Goal: Obtain resource: Obtain resource

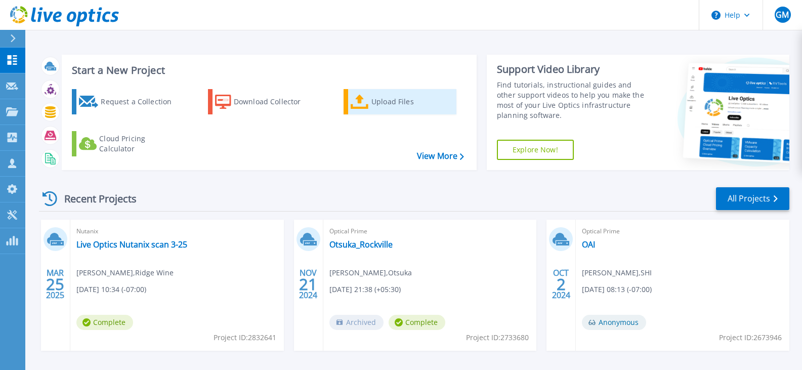
click at [382, 109] on div "Upload Files" at bounding box center [411, 102] width 81 height 20
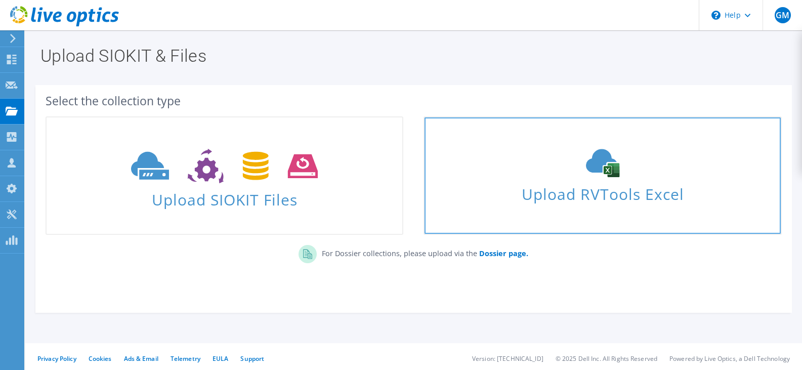
click at [630, 187] on span "Upload RVTools Excel" at bounding box center [602, 192] width 356 height 22
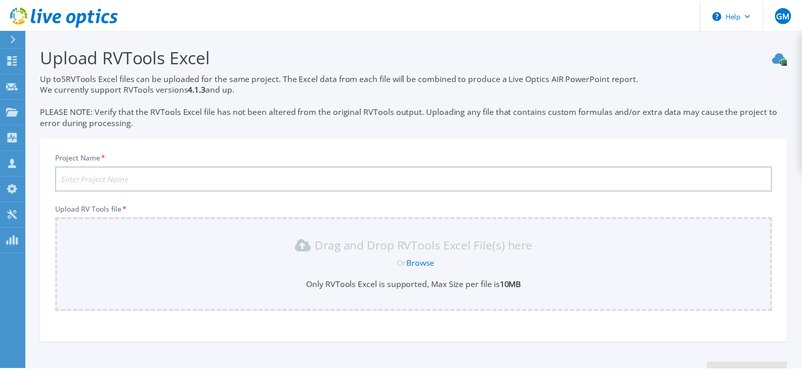
scroll to position [78, 0]
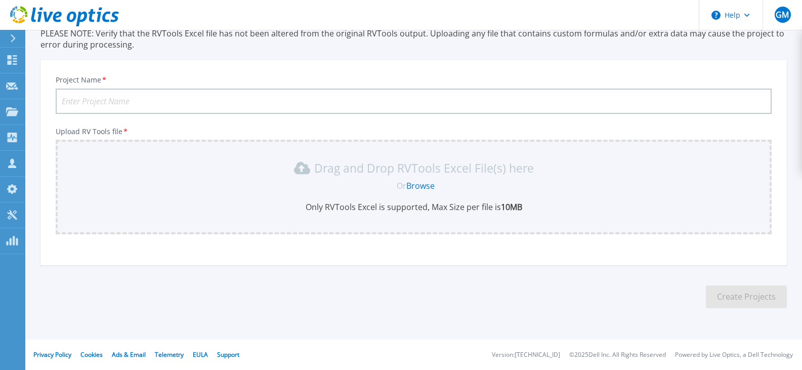
click at [136, 101] on input "Project Name *" at bounding box center [414, 101] width 716 height 25
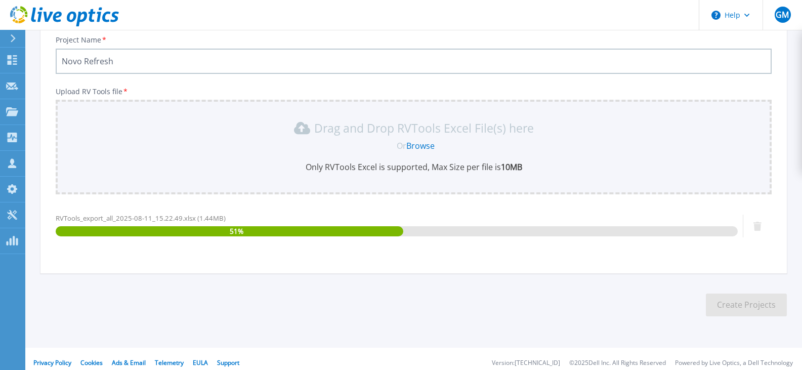
scroll to position [126, 0]
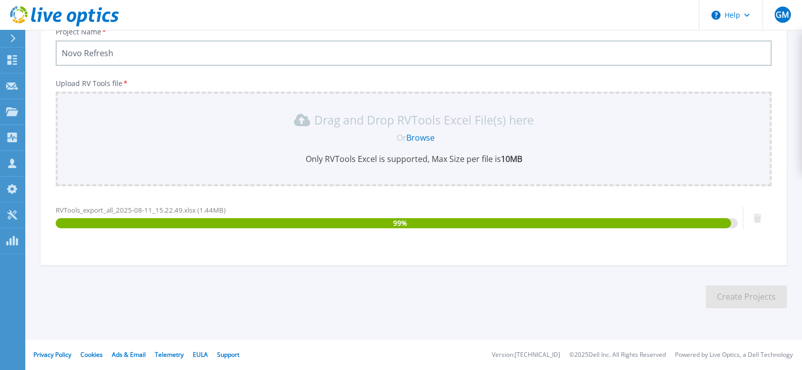
click at [82, 55] on input "Novo Refresh" at bounding box center [414, 52] width 716 height 25
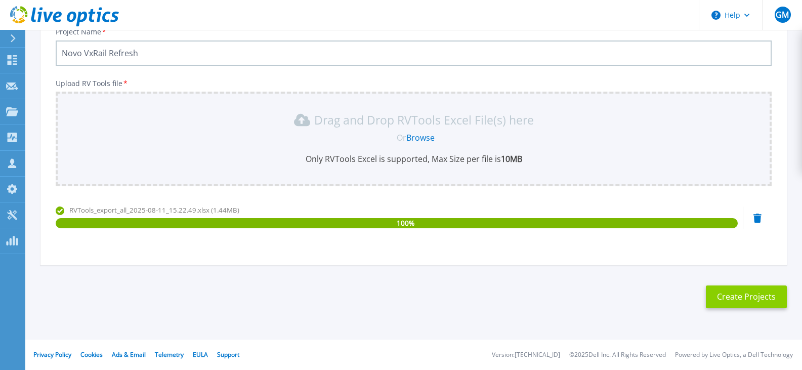
type input "Novo VxRail Refresh"
click at [759, 294] on button "Create Projects" at bounding box center [746, 296] width 81 height 23
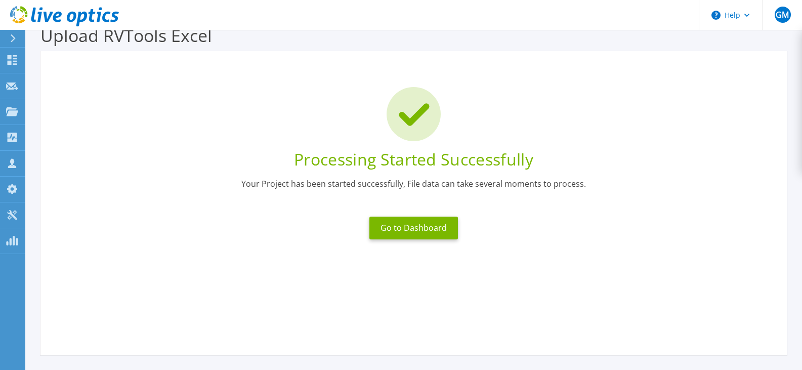
scroll to position [0, 0]
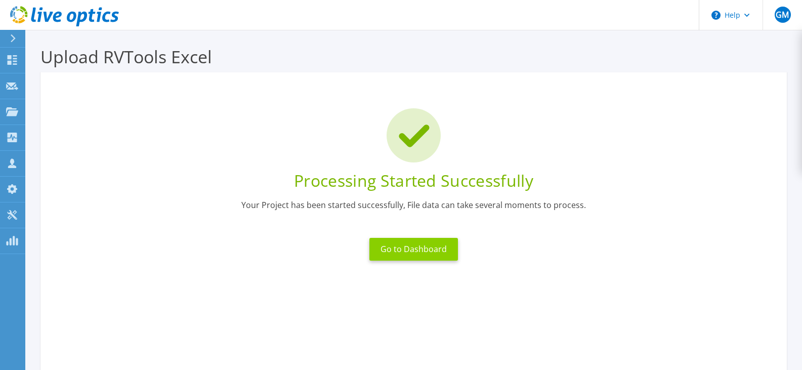
click at [417, 245] on button "Go to Dashboard" at bounding box center [413, 249] width 89 height 23
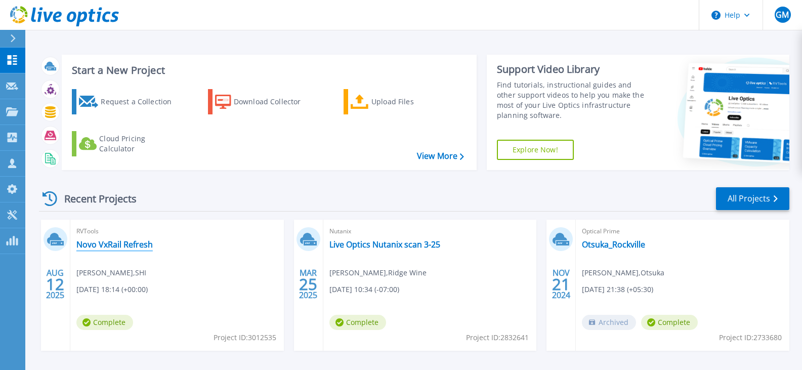
click at [103, 242] on link "Novo VxRail Refresh" at bounding box center [114, 244] width 76 height 10
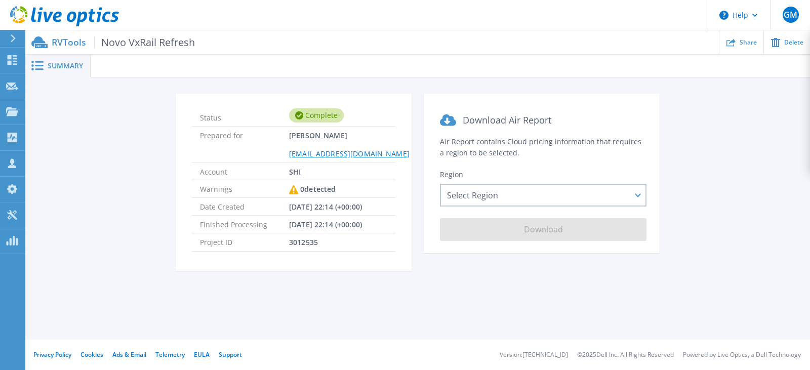
click at [65, 64] on span "Summary" at bounding box center [65, 65] width 35 height 7
click at [147, 38] on span "Novo VxRail Refresh" at bounding box center [144, 42] width 101 height 12
drag, startPoint x: 141, startPoint y: 46, endPoint x: 126, endPoint y: 47, distance: 14.7
click at [140, 46] on span "Novo VxRail Refresh" at bounding box center [144, 42] width 101 height 12
click at [65, 39] on p "RVTools Novo VxRail Refresh" at bounding box center [123, 42] width 143 height 12
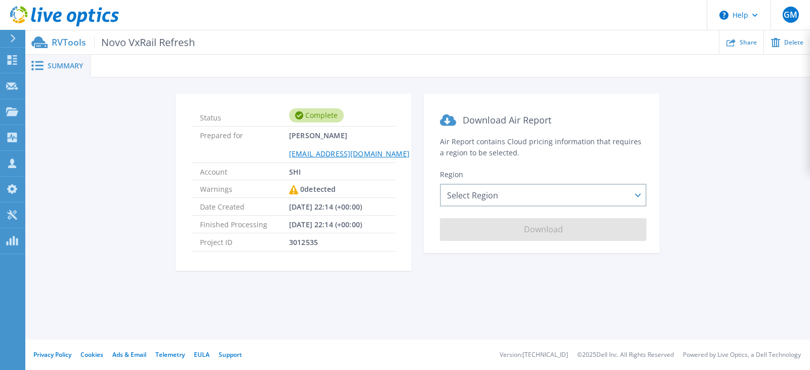
click at [63, 63] on span "Summary" at bounding box center [65, 65] width 35 height 7
click at [556, 211] on section "Download Air Report Air Report contains Cloud pricing information that requires…" at bounding box center [541, 173] width 236 height 159
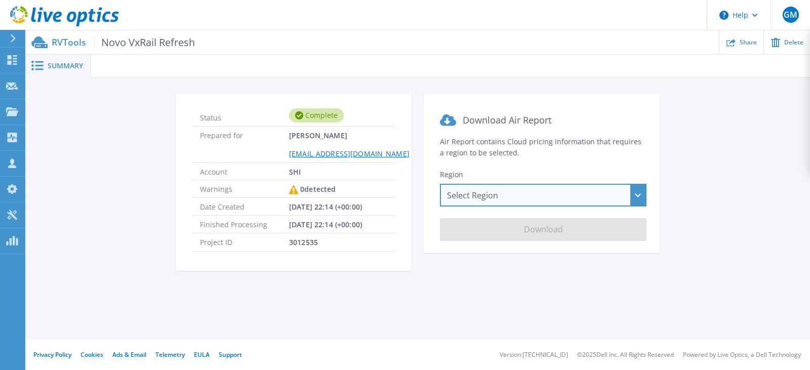
click at [559, 192] on div "Select Region [GEOGRAPHIC_DATA] ([GEOGRAPHIC_DATA]) [GEOGRAPHIC_DATA] ([GEOGRAP…" at bounding box center [543, 195] width 206 height 23
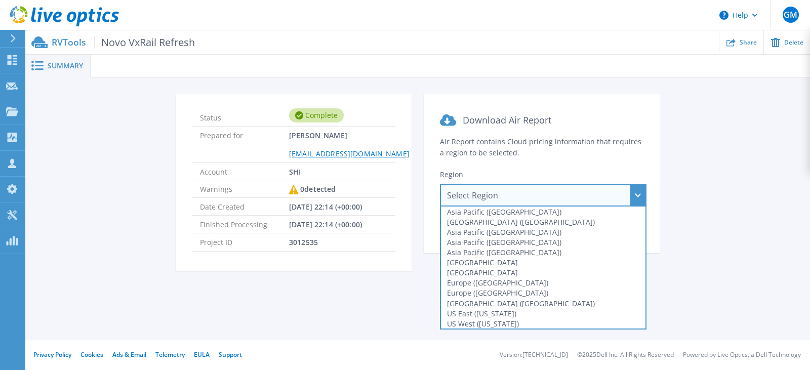
click at [495, 101] on section "Download Air Report Air Report contains Cloud pricing information that requires…" at bounding box center [541, 173] width 236 height 159
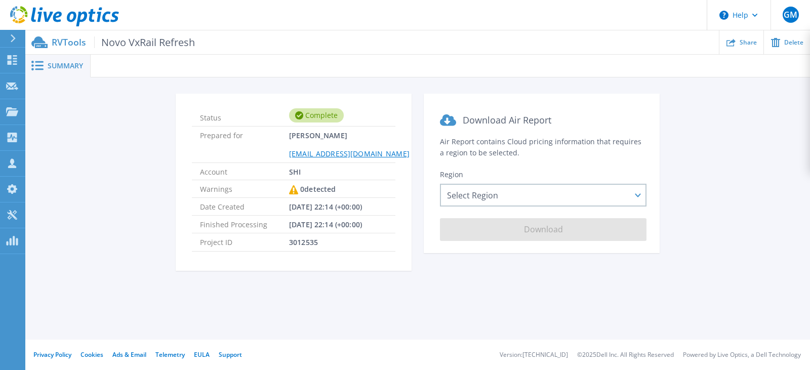
click at [65, 62] on span "Summary" at bounding box center [65, 65] width 35 height 7
click at [60, 39] on p "RVTools Novo VxRail Refresh" at bounding box center [123, 42] width 143 height 12
click at [54, 74] on div "Summary" at bounding box center [57, 66] width 65 height 23
click at [16, 36] on icon at bounding box center [13, 38] width 6 height 8
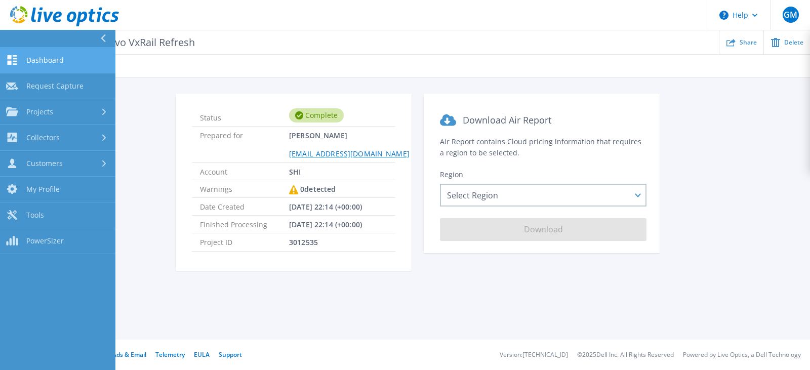
click at [30, 66] on link "Dashboard Dashboard" at bounding box center [57, 61] width 115 height 26
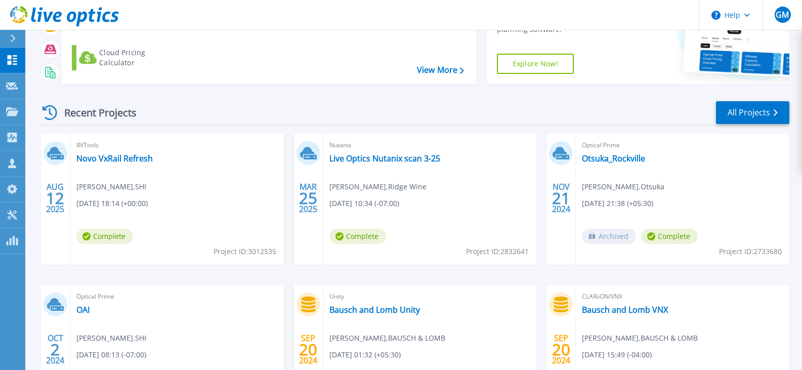
scroll to position [118, 0]
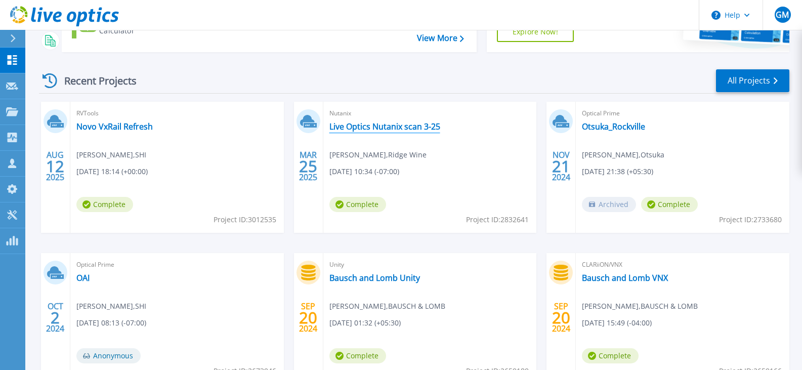
click at [404, 129] on link "Live Optics Nutanix scan 3-25" at bounding box center [384, 126] width 111 height 10
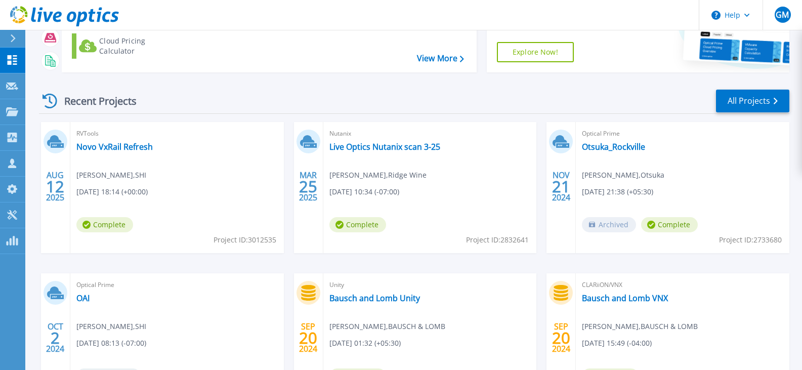
scroll to position [118, 0]
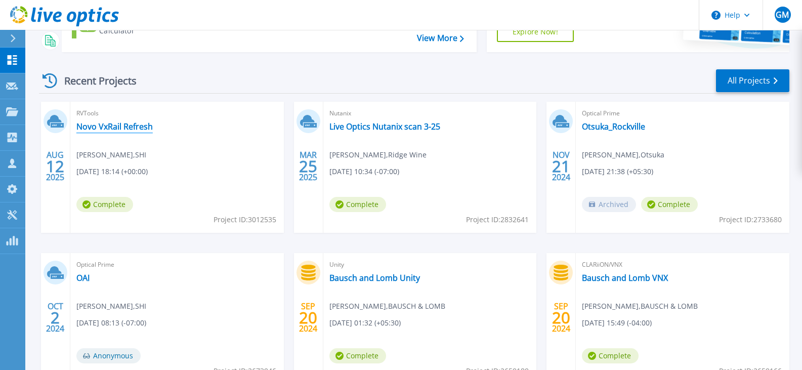
click at [116, 126] on link "Novo VxRail Refresh" at bounding box center [114, 126] width 76 height 10
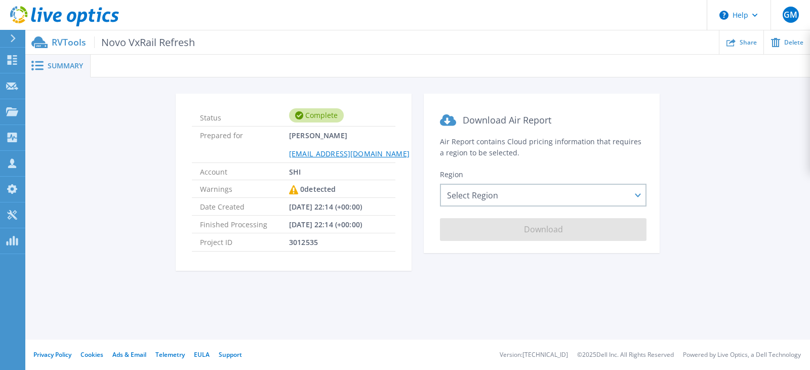
click at [112, 62] on div at bounding box center [450, 66] width 719 height 23
click at [79, 65] on span "Summary" at bounding box center [65, 65] width 35 height 7
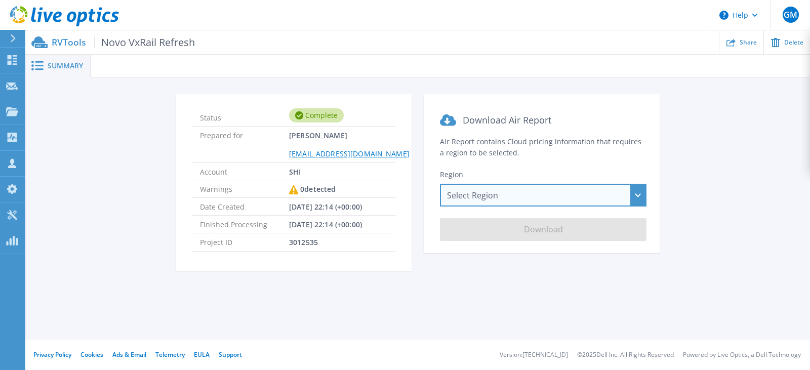
click at [535, 190] on div "Select Region Asia Pacific (Hong Kong) Asia Pacific (Mumbai) Asia Pacific (Seou…" at bounding box center [543, 195] width 206 height 23
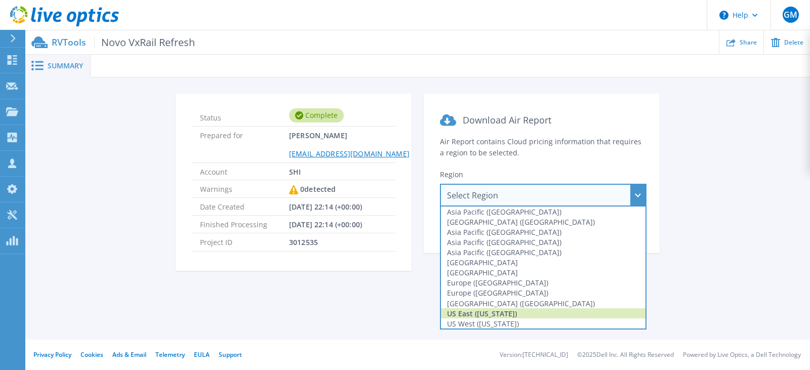
click at [555, 314] on div "US East ([US_STATE])" at bounding box center [543, 313] width 204 height 10
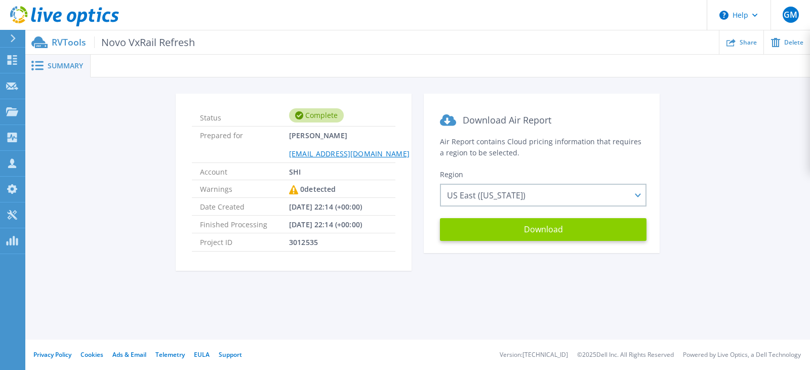
click at [563, 233] on button "Download" at bounding box center [543, 229] width 206 height 23
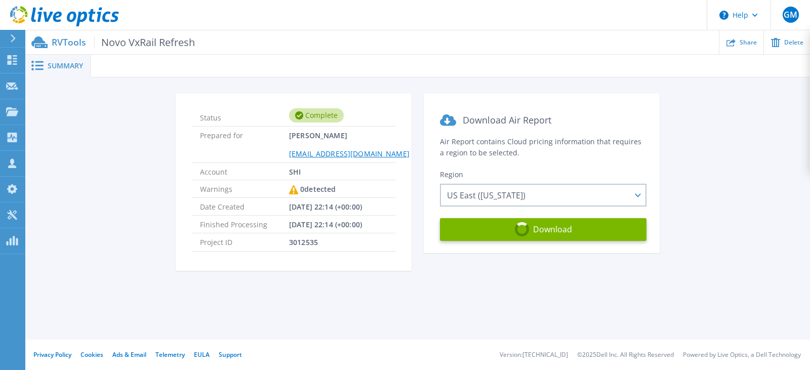
click at [140, 39] on span "Novo VxRail Refresh" at bounding box center [144, 42] width 101 height 12
drag, startPoint x: 100, startPoint y: 38, endPoint x: 164, endPoint y: 39, distance: 63.8
click at [102, 38] on span "Novo VxRail Refresh" at bounding box center [144, 42] width 101 height 12
click at [46, 64] on span at bounding box center [36, 66] width 22 height 10
click at [54, 45] on p "RVTools Novo VxRail Refresh" at bounding box center [123, 42] width 143 height 12
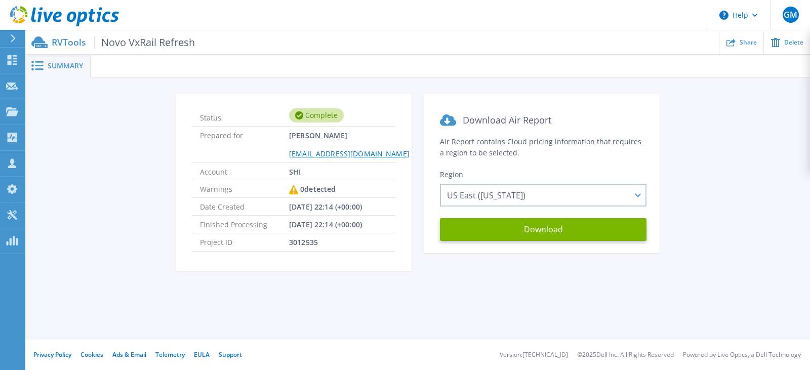
click at [54, 38] on p "RVTools Novo VxRail Refresh" at bounding box center [123, 42] width 143 height 12
